Goal: Information Seeking & Learning: Learn about a topic

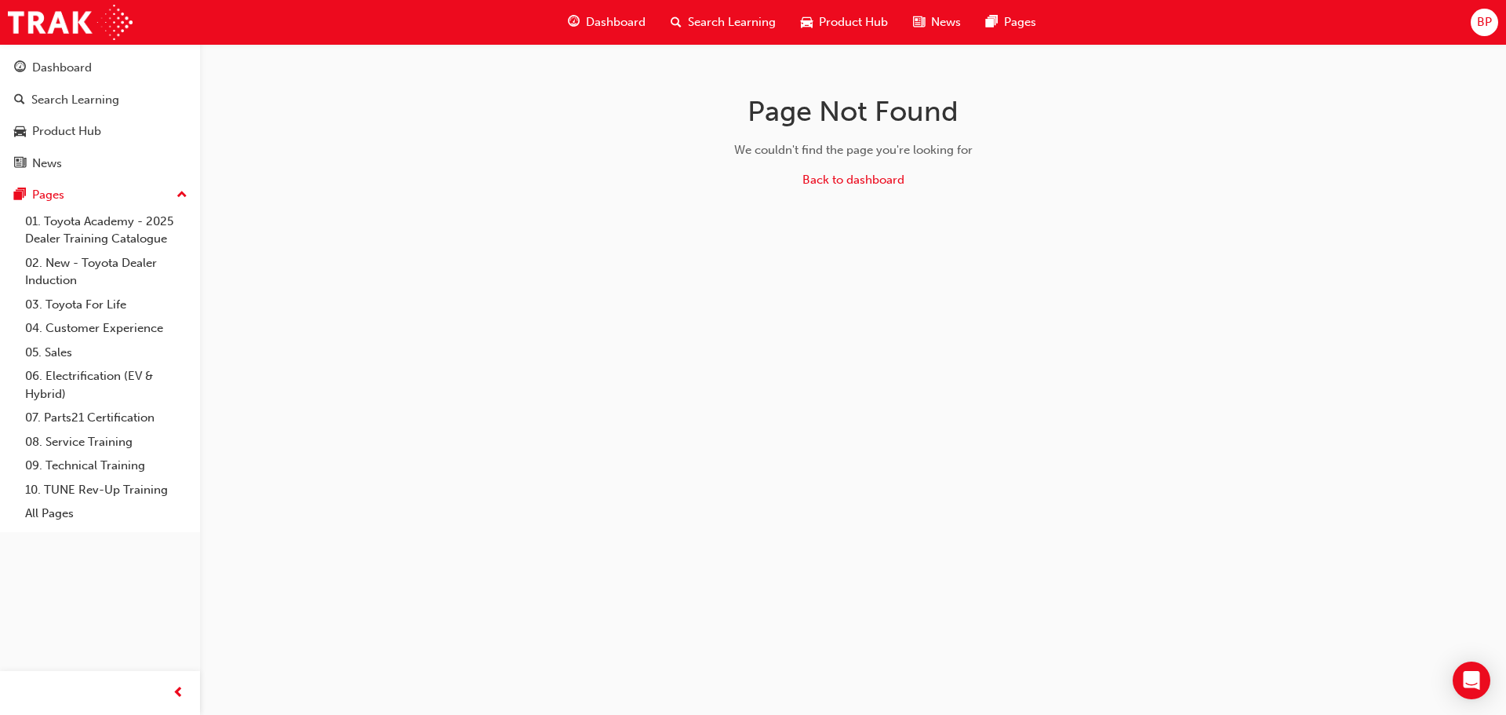
click at [597, 15] on span "Dashboard" at bounding box center [616, 22] width 60 height 18
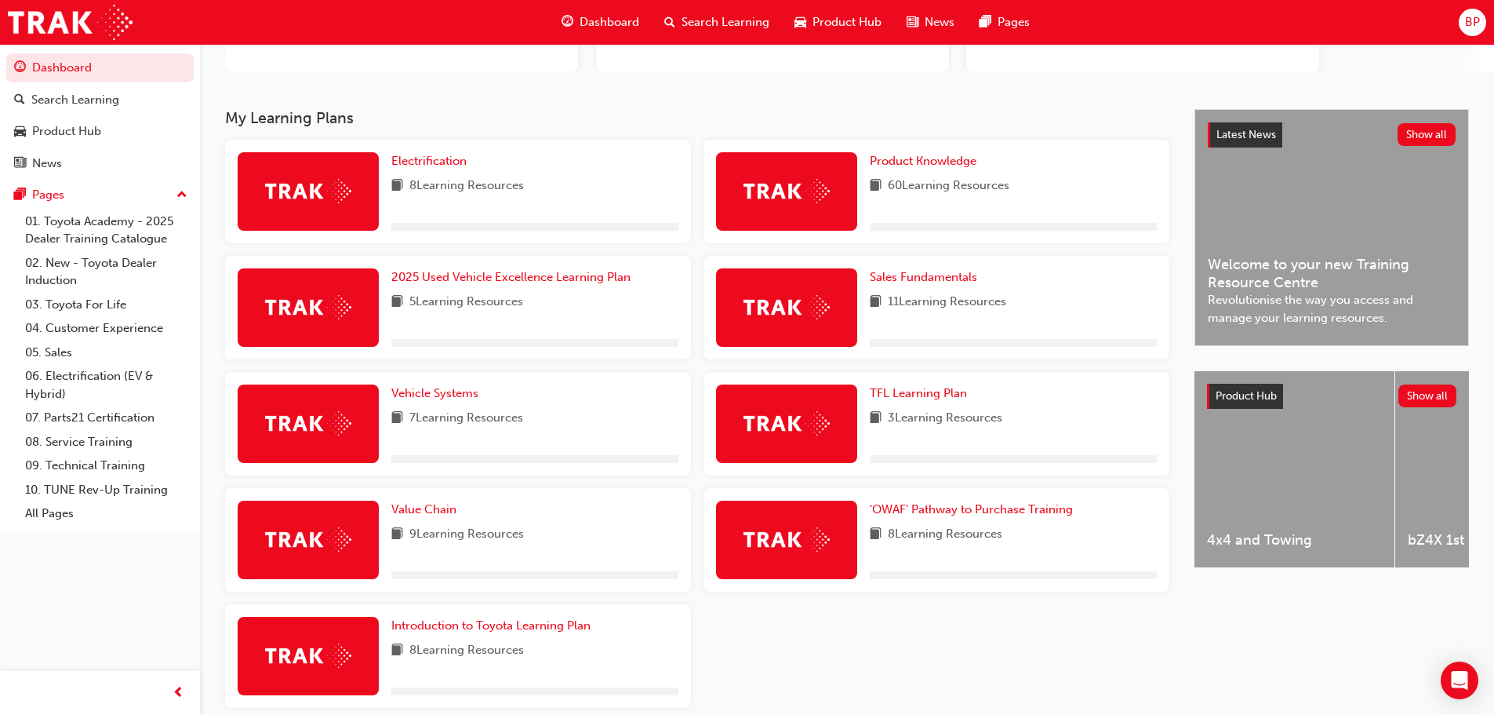
scroll to position [235, 0]
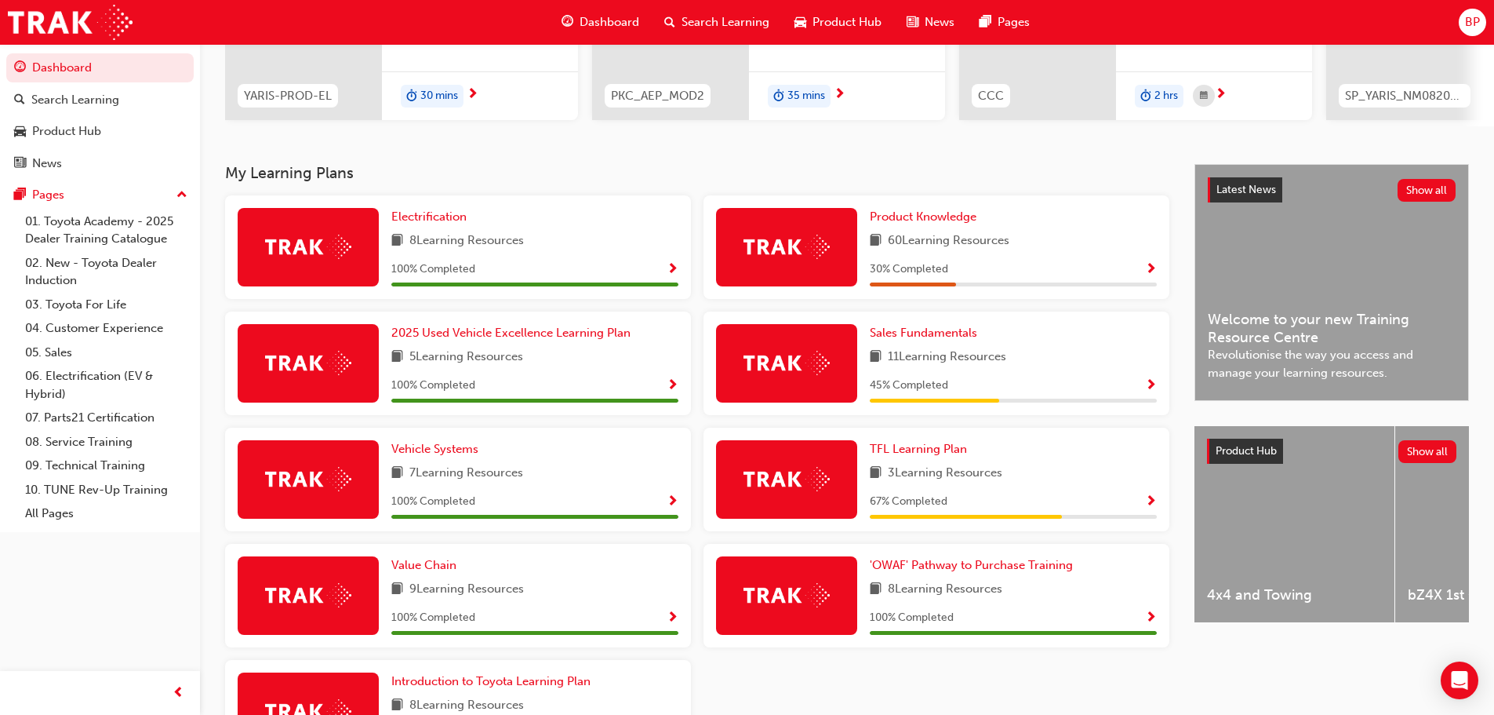
click at [1153, 508] on span "Show Progress" at bounding box center [1151, 502] width 12 height 14
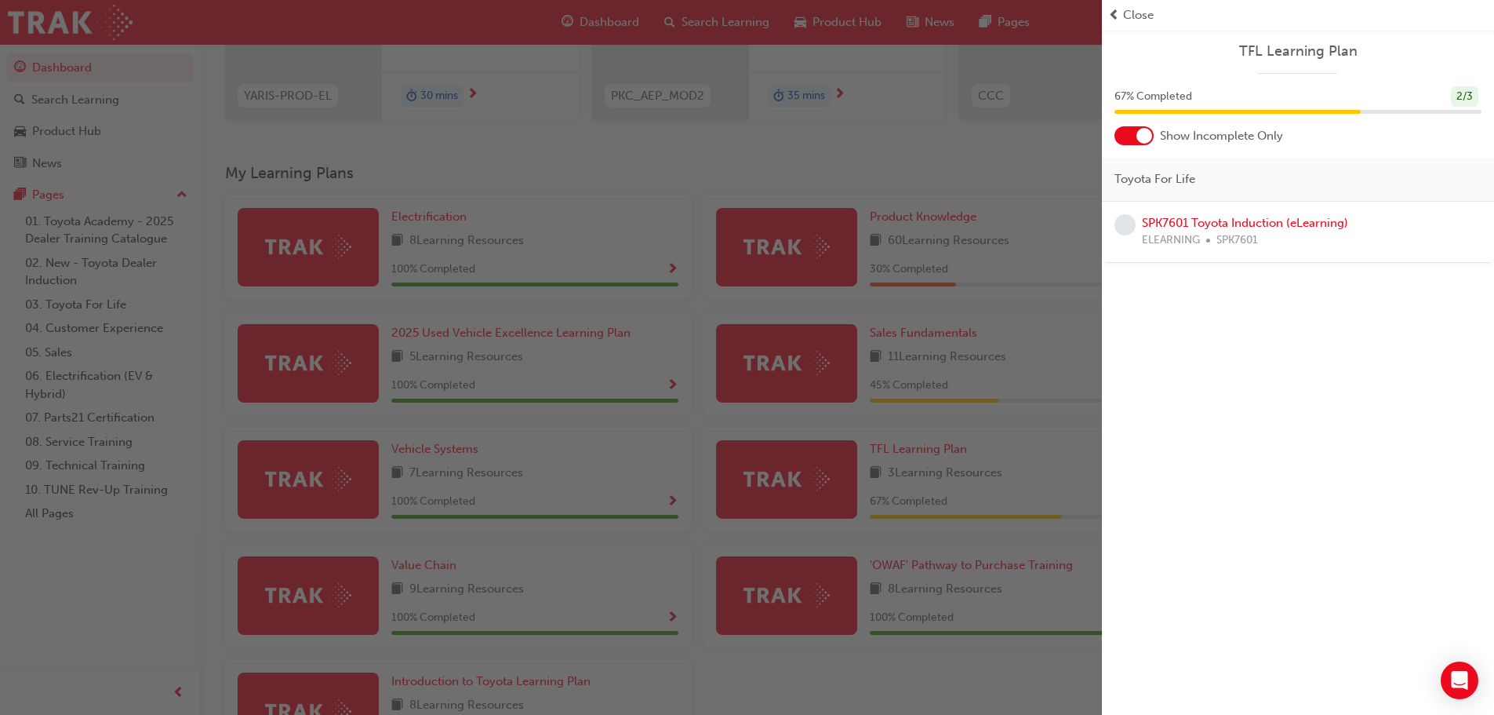
click at [1131, 132] on div at bounding box center [1134, 135] width 39 height 19
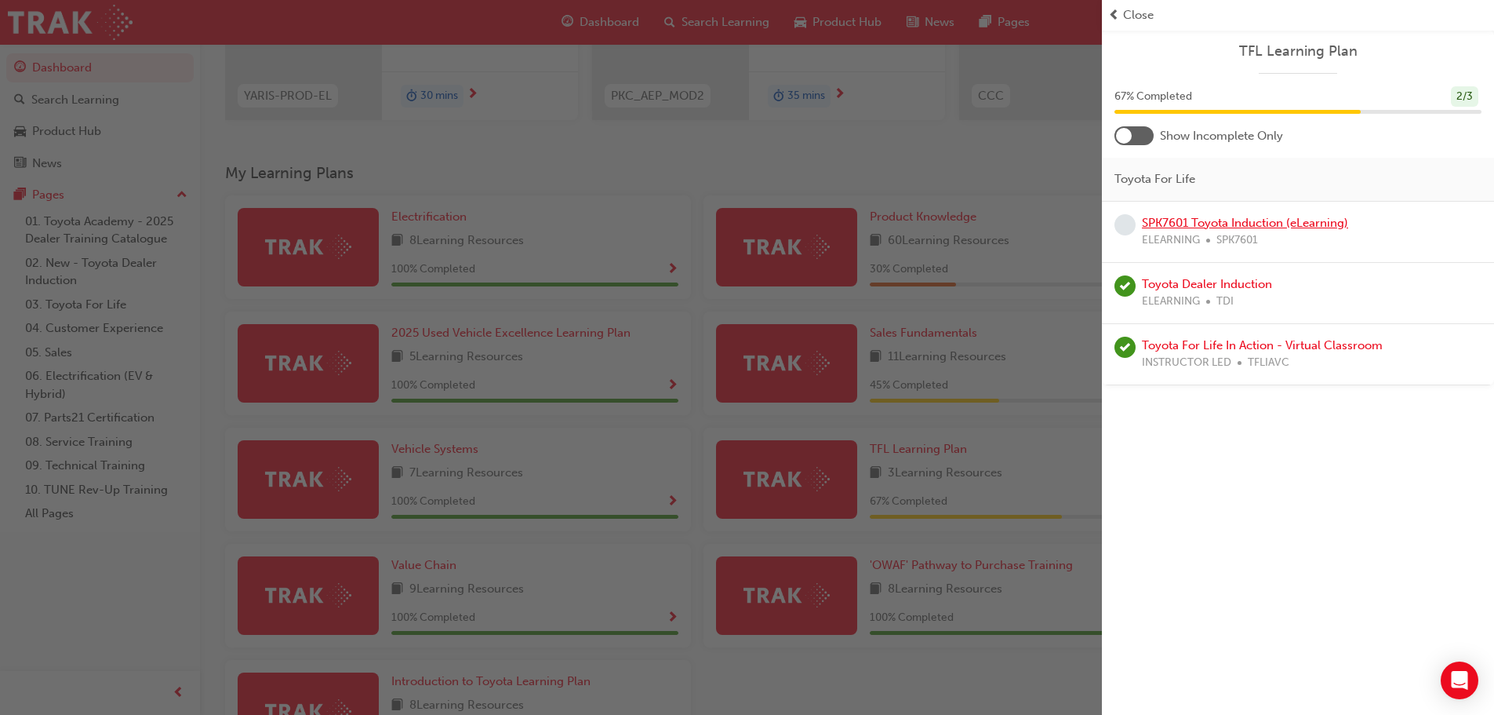
click at [1184, 220] on link "SPK7601 Toyota Induction (eLearning)" at bounding box center [1245, 223] width 206 height 14
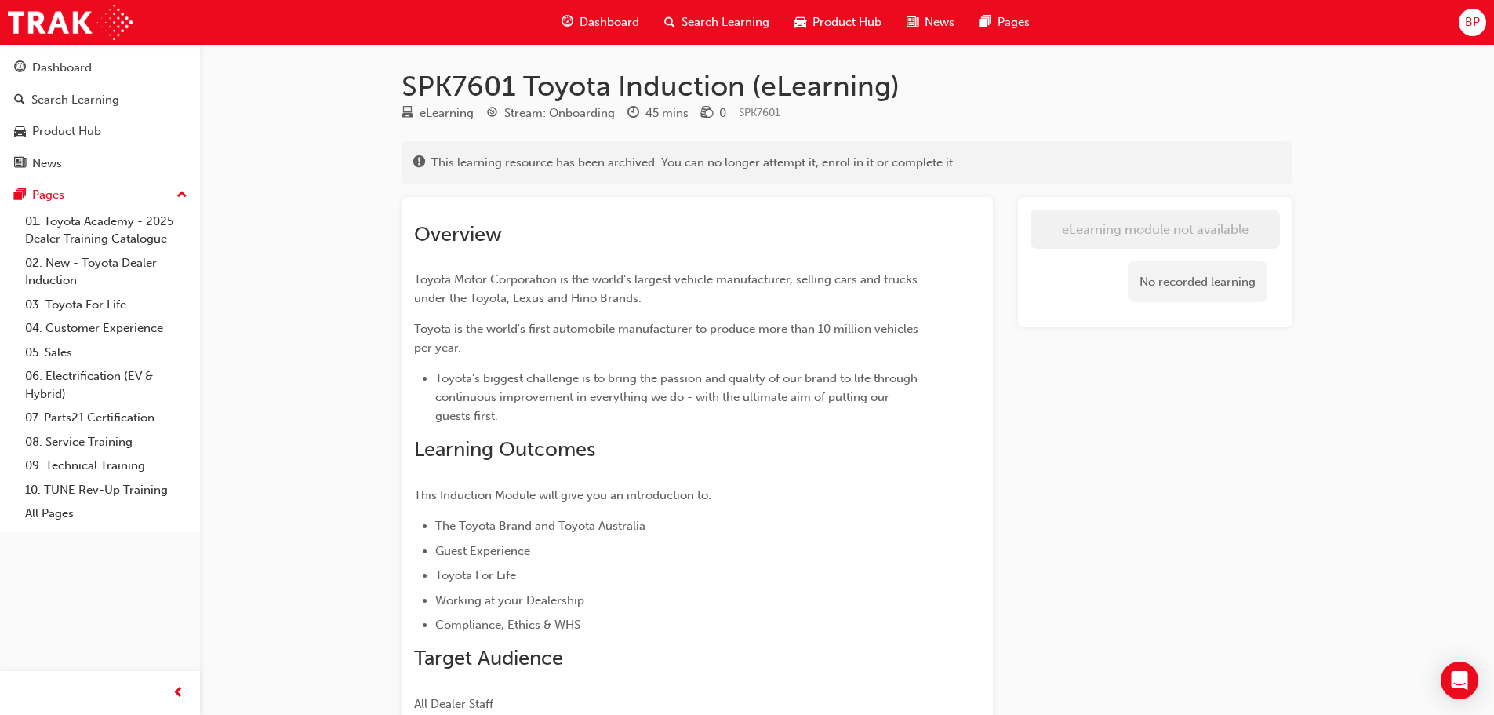
click at [612, 17] on span "Dashboard" at bounding box center [610, 22] width 60 height 18
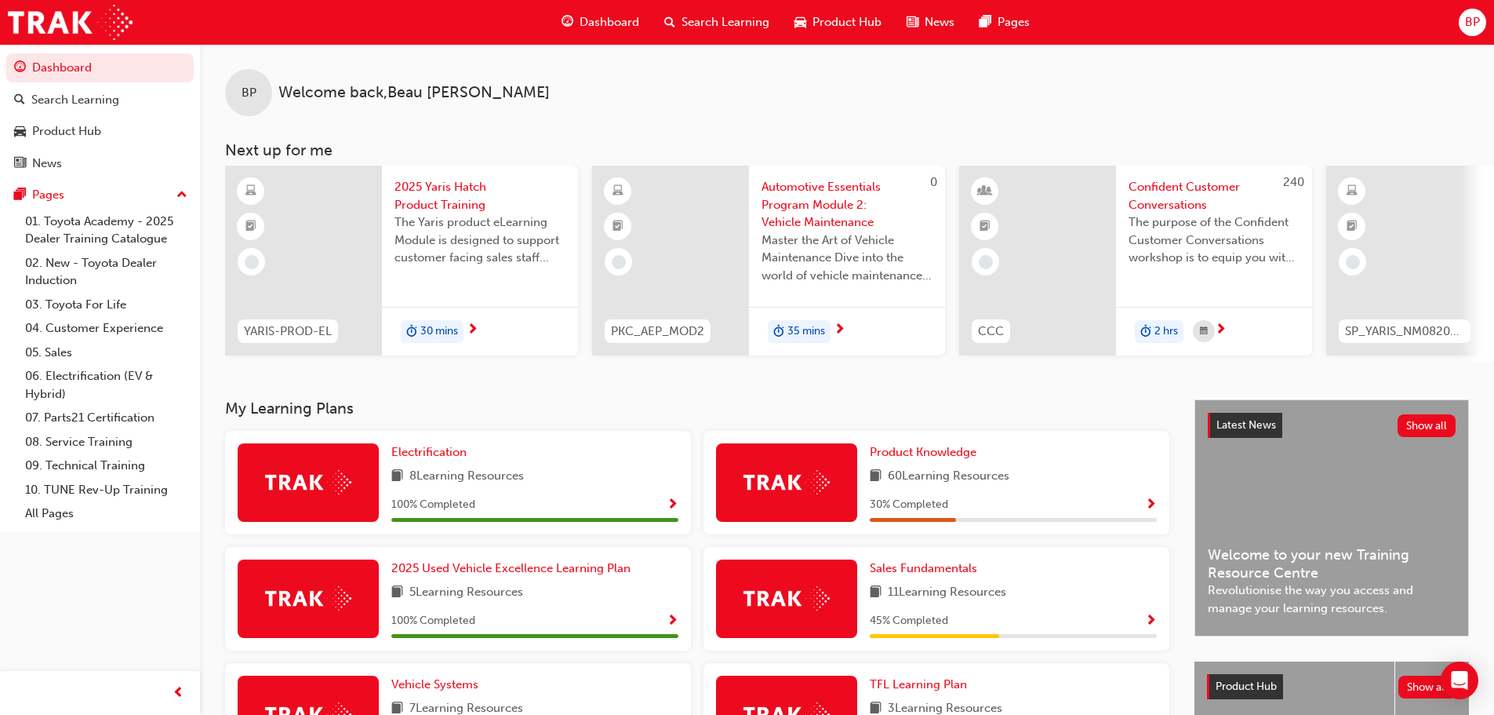
click at [1185, 187] on span "Confident Customer Conversations" at bounding box center [1214, 195] width 171 height 35
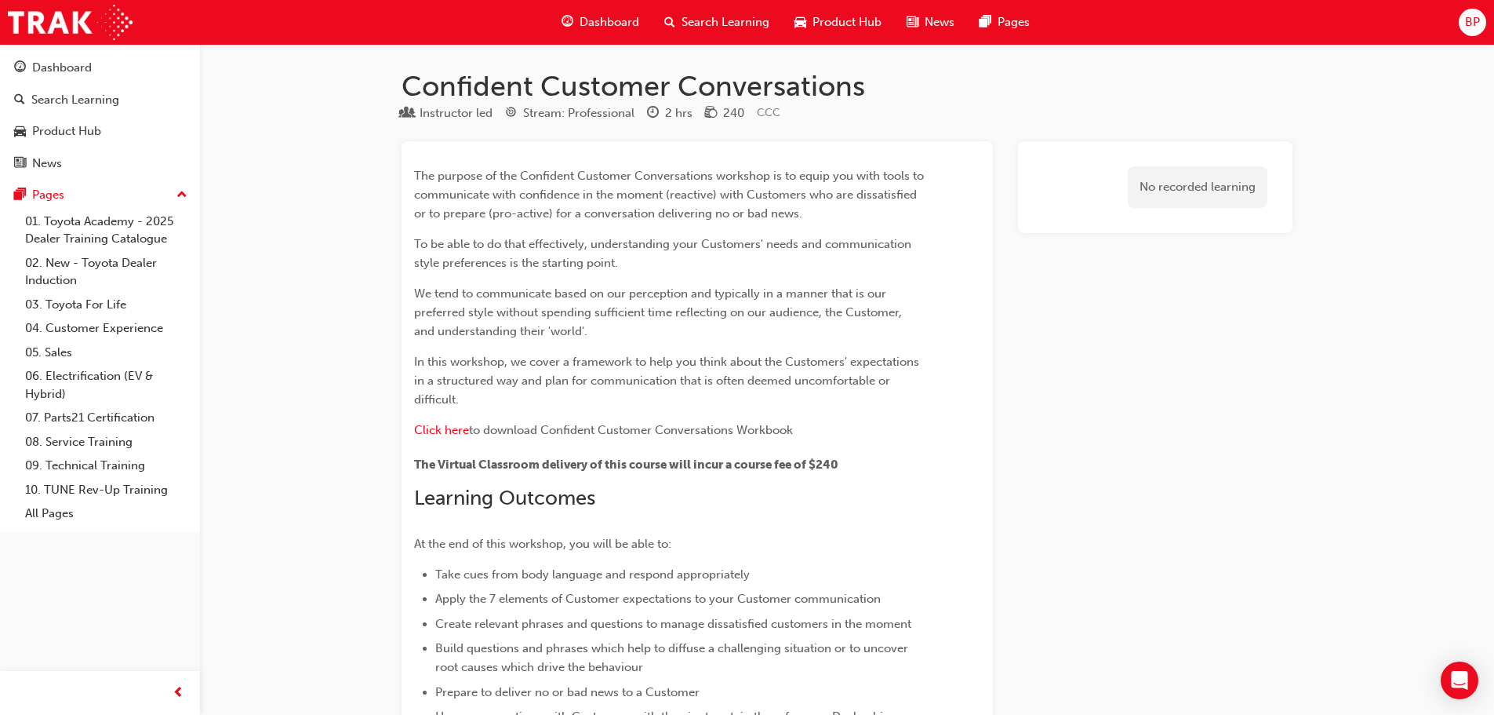
click at [583, 17] on span "Dashboard" at bounding box center [610, 22] width 60 height 18
